Goal: Navigation & Orientation: Find specific page/section

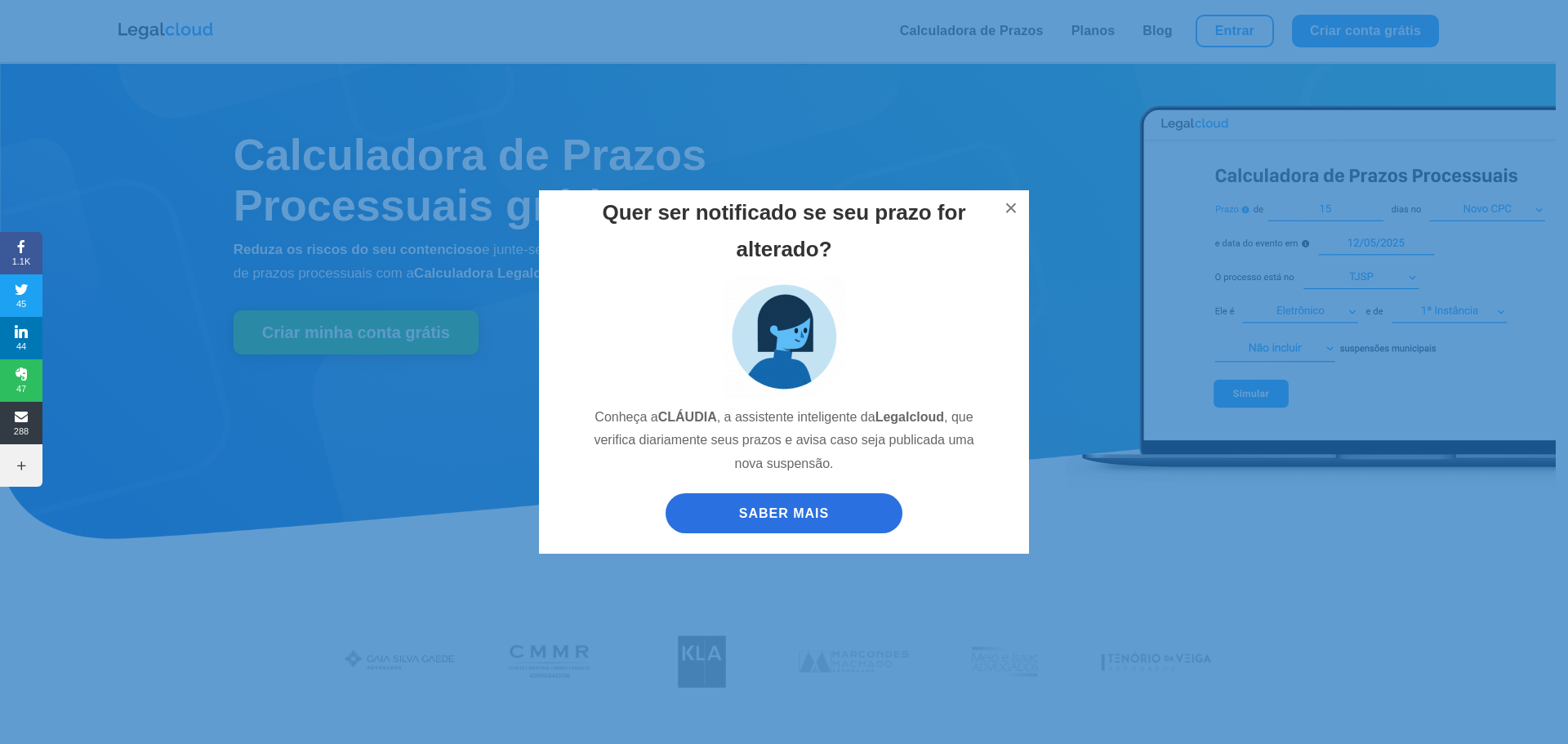
click at [1029, 214] on div "Quer ser notificado se seu prazo for alterado? Conheça a CLÁUDIA , a assistente…" at bounding box center [784, 372] width 1556 height 395
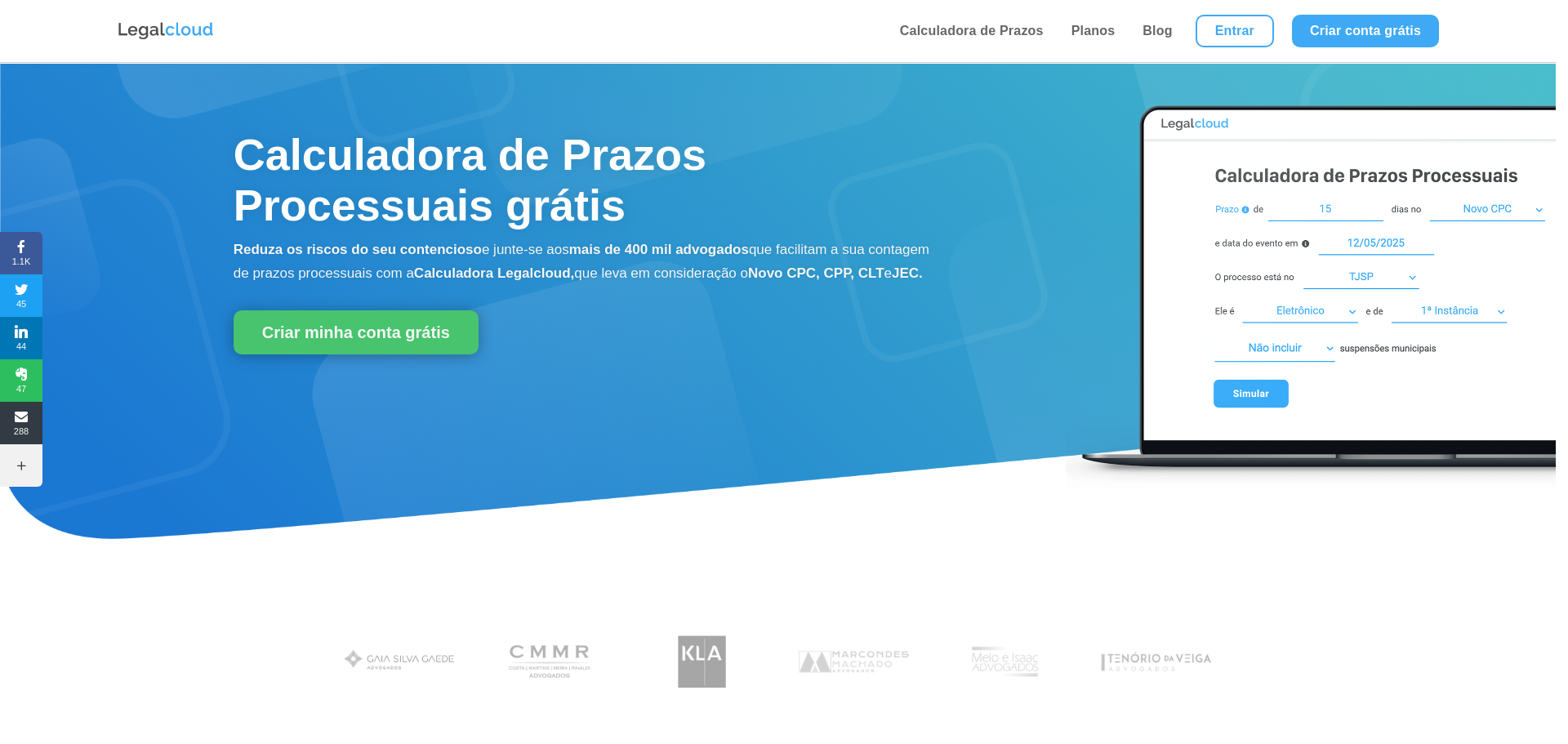
drag, startPoint x: 1018, startPoint y: 208, endPoint x: 1065, endPoint y: 189, distance: 50.7
click at [1018, 207] on button "×" at bounding box center [1012, 209] width 36 height 36
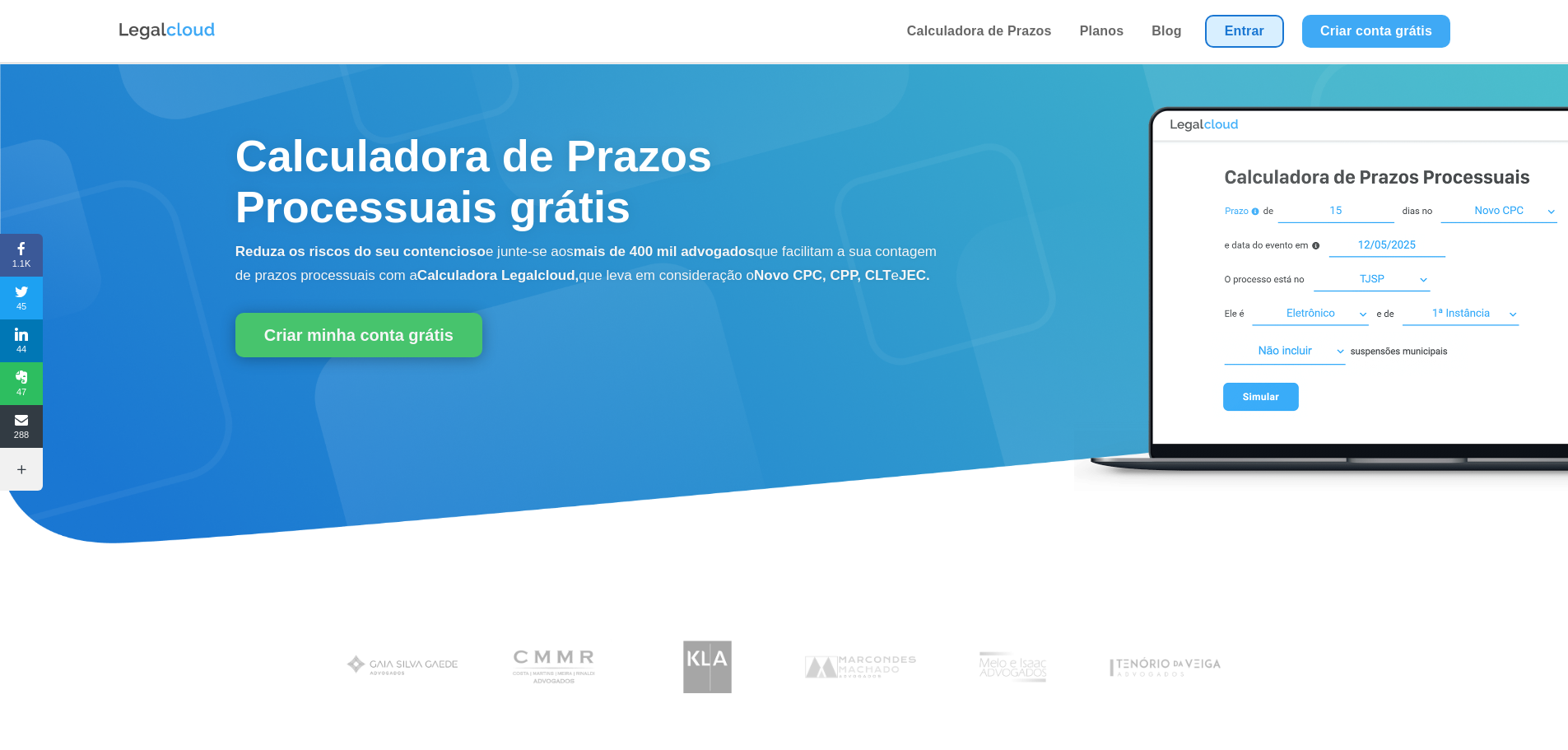
click at [1246, 31] on link "Entrar" at bounding box center [1245, 31] width 79 height 33
click at [1239, 42] on link "Entrar" at bounding box center [1245, 31] width 79 height 33
